Goal: Find specific page/section: Find specific page/section

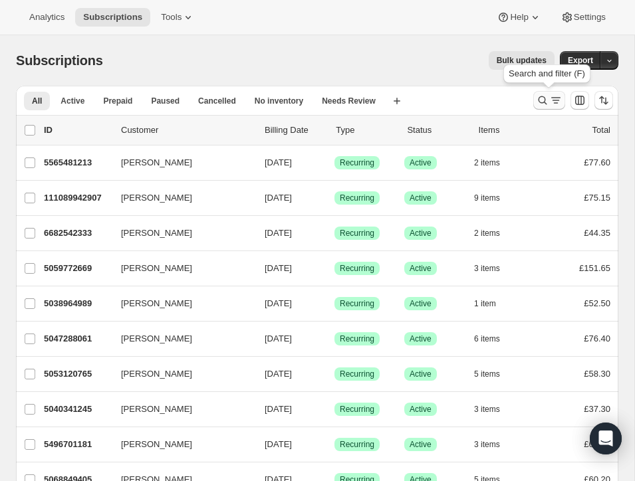
click at [541, 96] on icon "Search and filter results" at bounding box center [542, 100] width 13 height 13
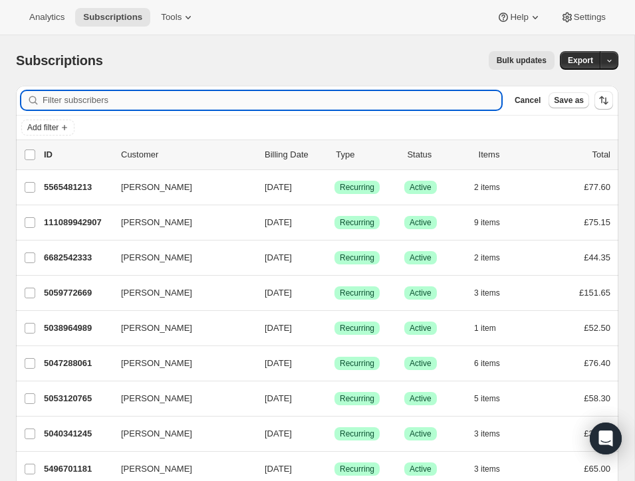
click at [350, 99] on input "Filter subscribers" at bounding box center [272, 100] width 459 height 19
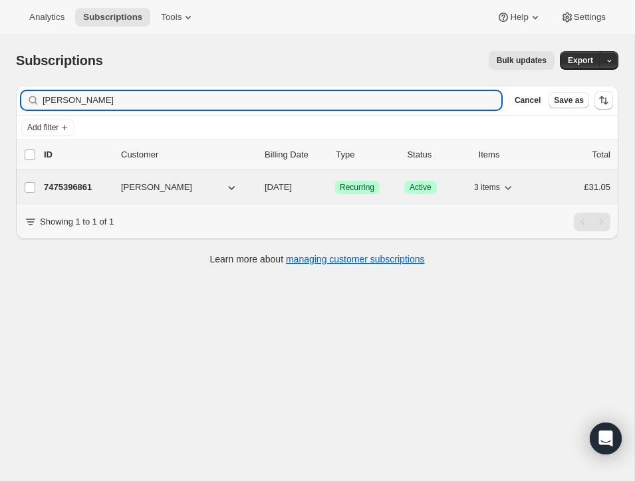
type input "[PERSON_NAME]"
click at [100, 184] on p "7475396861" at bounding box center [77, 187] width 67 height 13
